Goal: Check status

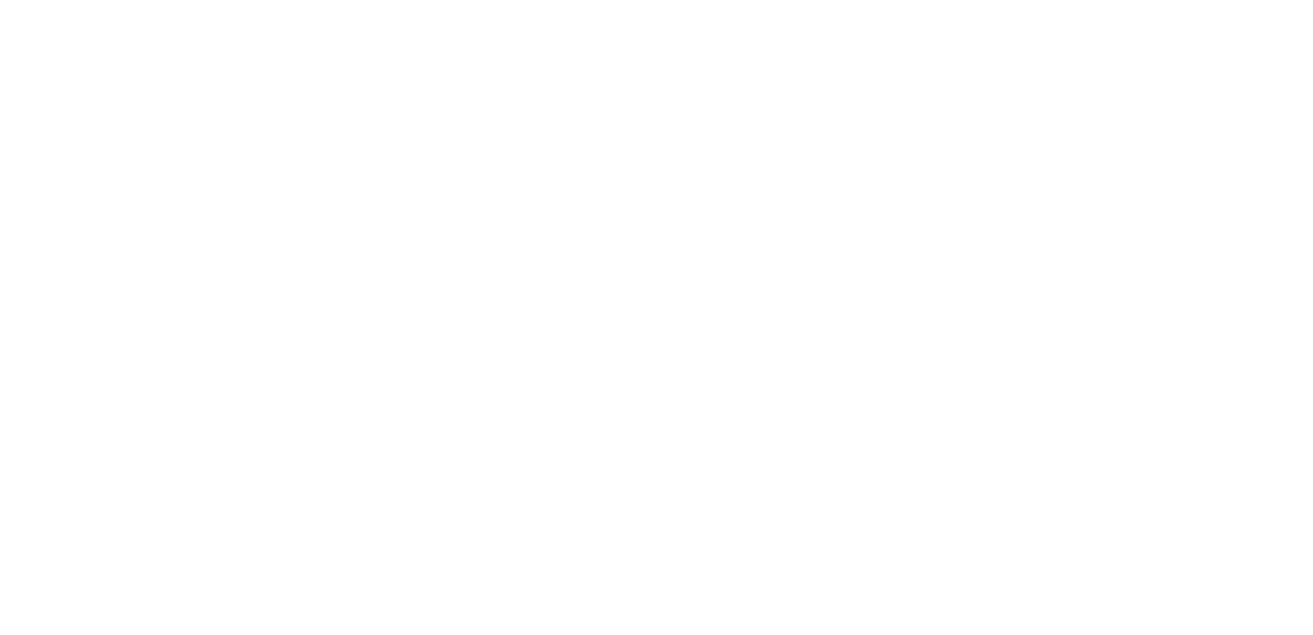
click at [225, 0] on html at bounding box center [656, 0] width 1313 height 0
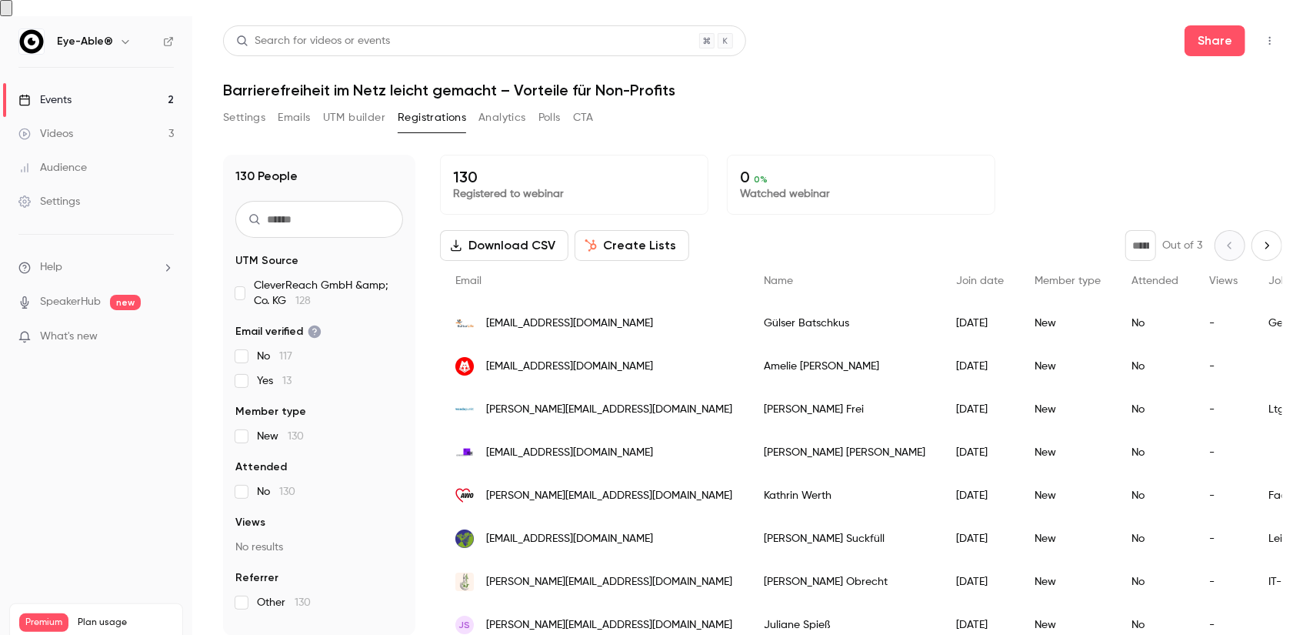
click at [632, 168] on p "130" at bounding box center [574, 177] width 242 height 18
click at [559, 168] on p "130" at bounding box center [574, 177] width 242 height 18
click at [315, 167] on div "130 People" at bounding box center [319, 176] width 168 height 18
